Goal: Find specific page/section: Find specific page/section

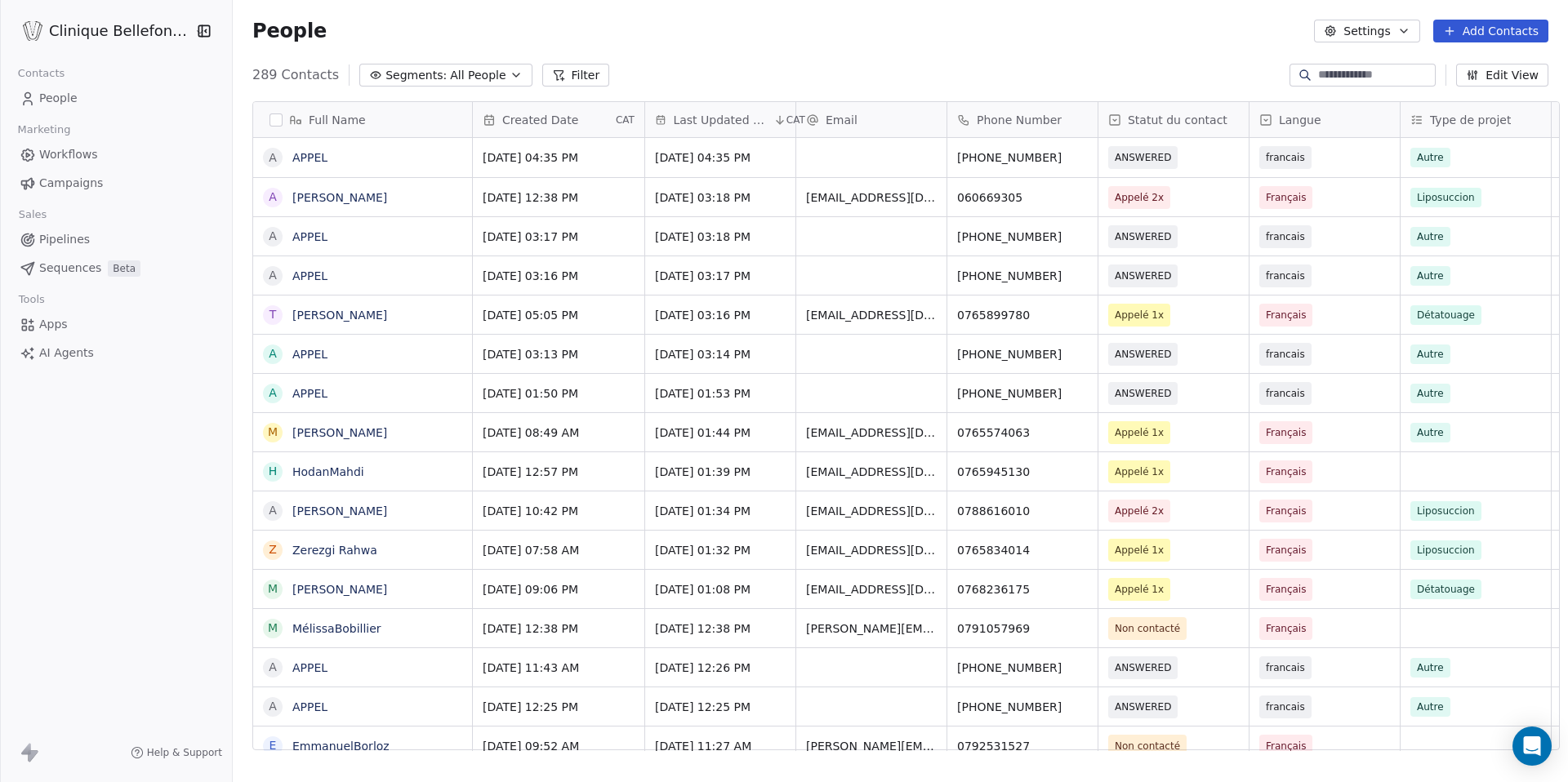
scroll to position [688, 1346]
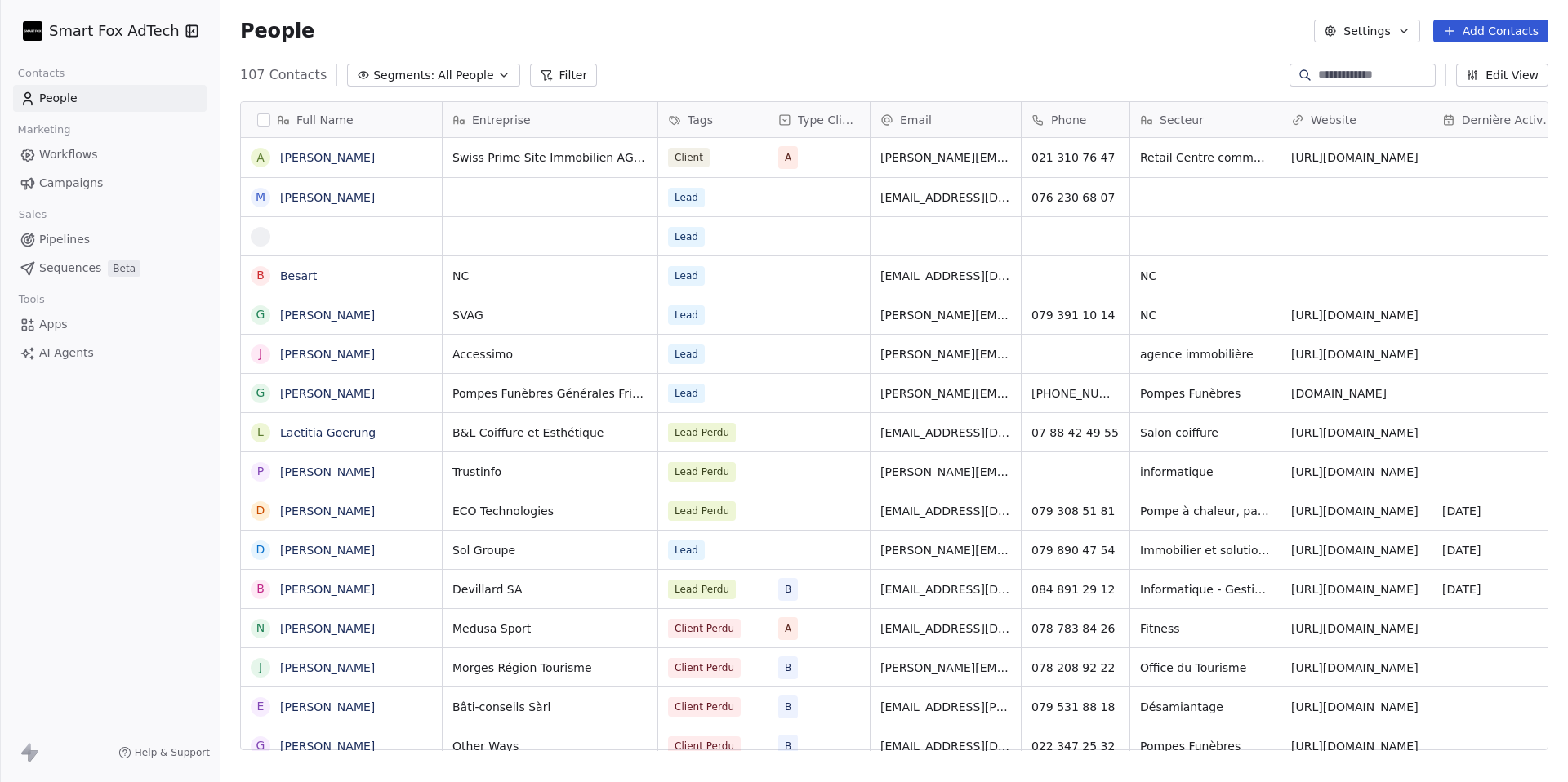
scroll to position [688, 1347]
click at [169, 29] on html "Smart Fox AdTech Contacts People Marketing Workflows Campaigns Sales Pipelines …" at bounding box center [784, 391] width 1568 height 782
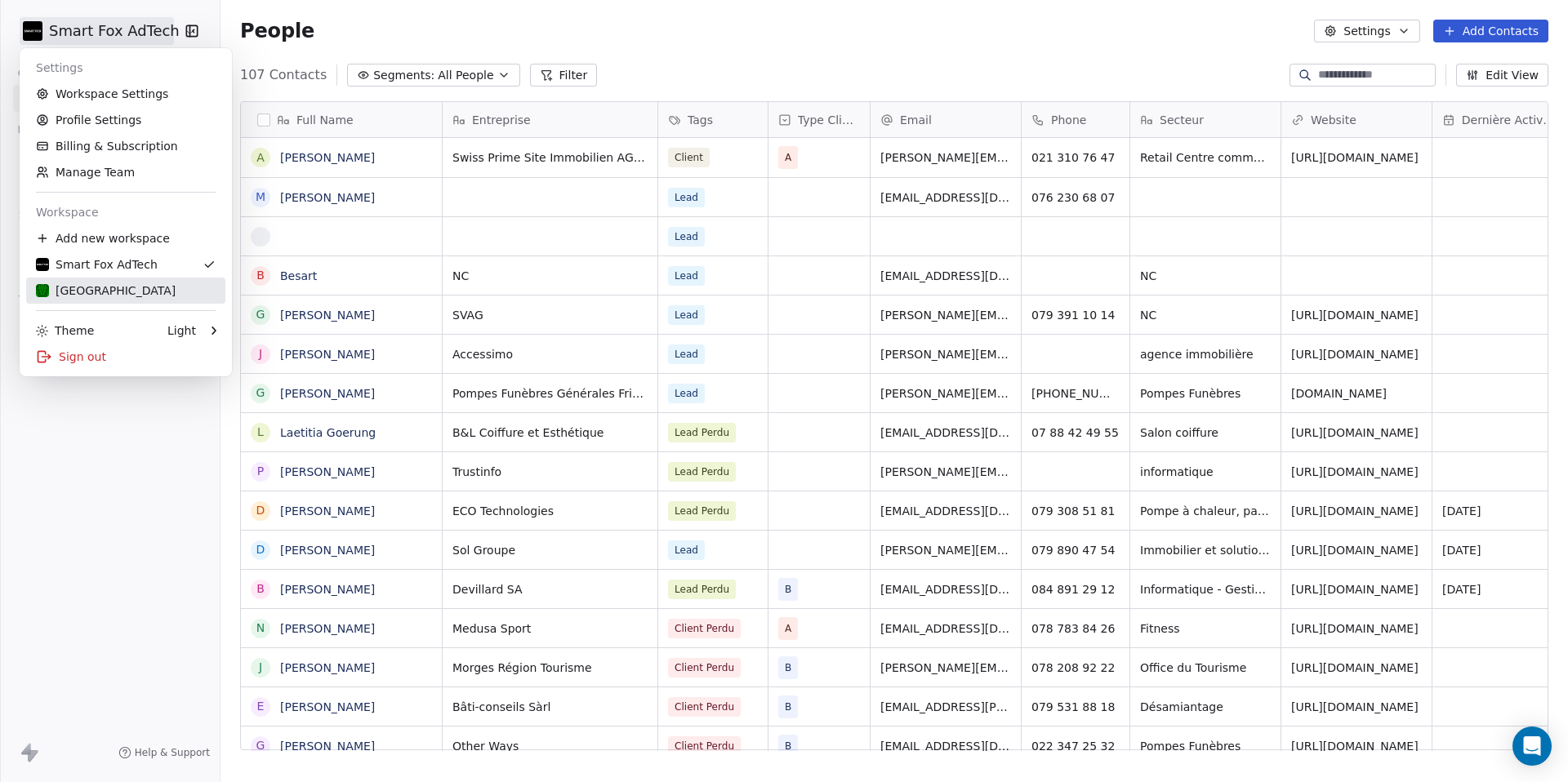
click at [108, 293] on div "Bellefontaine" at bounding box center [106, 290] width 140 height 16
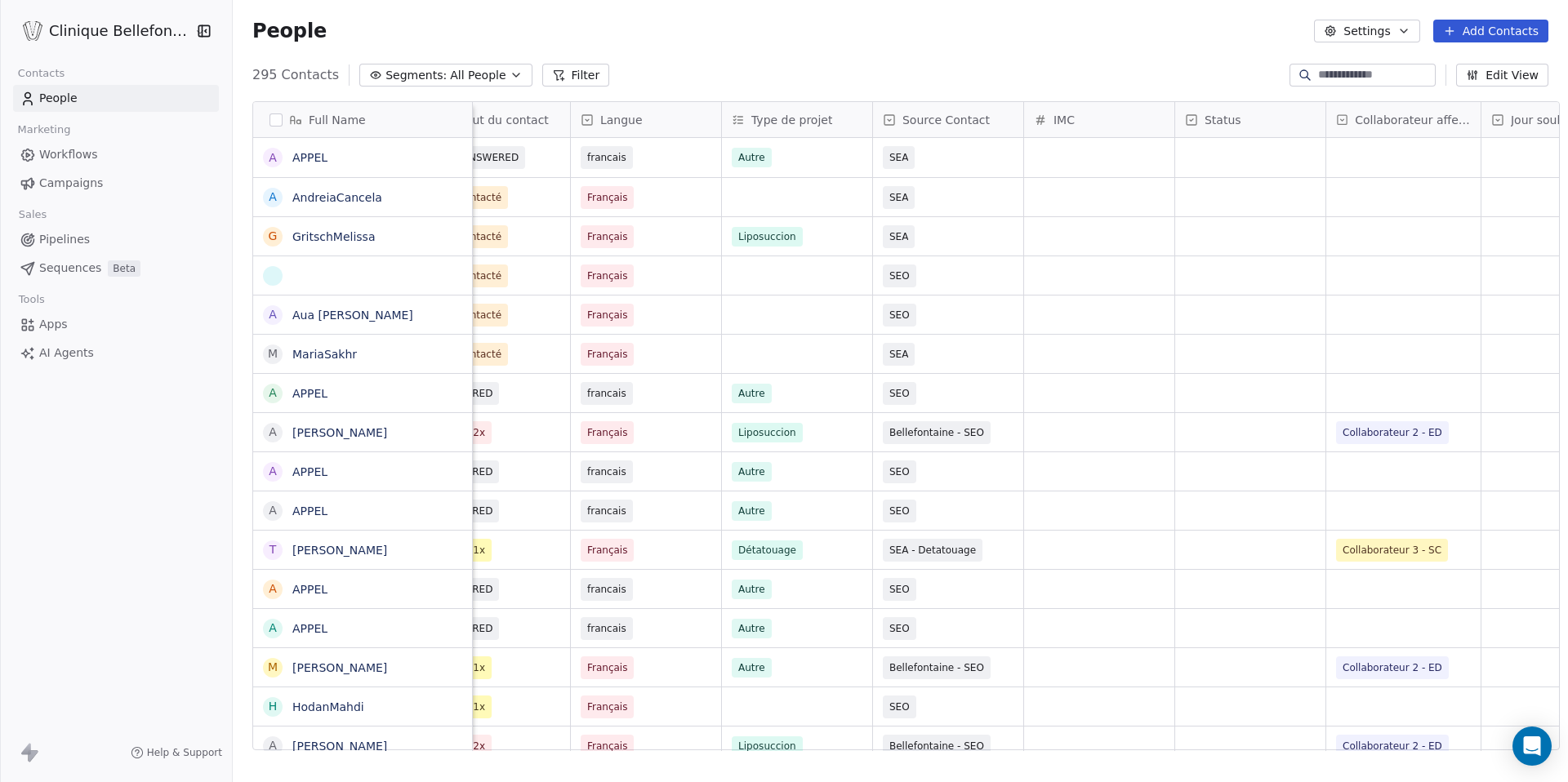
scroll to position [0, 590]
